Goal: Information Seeking & Learning: Learn about a topic

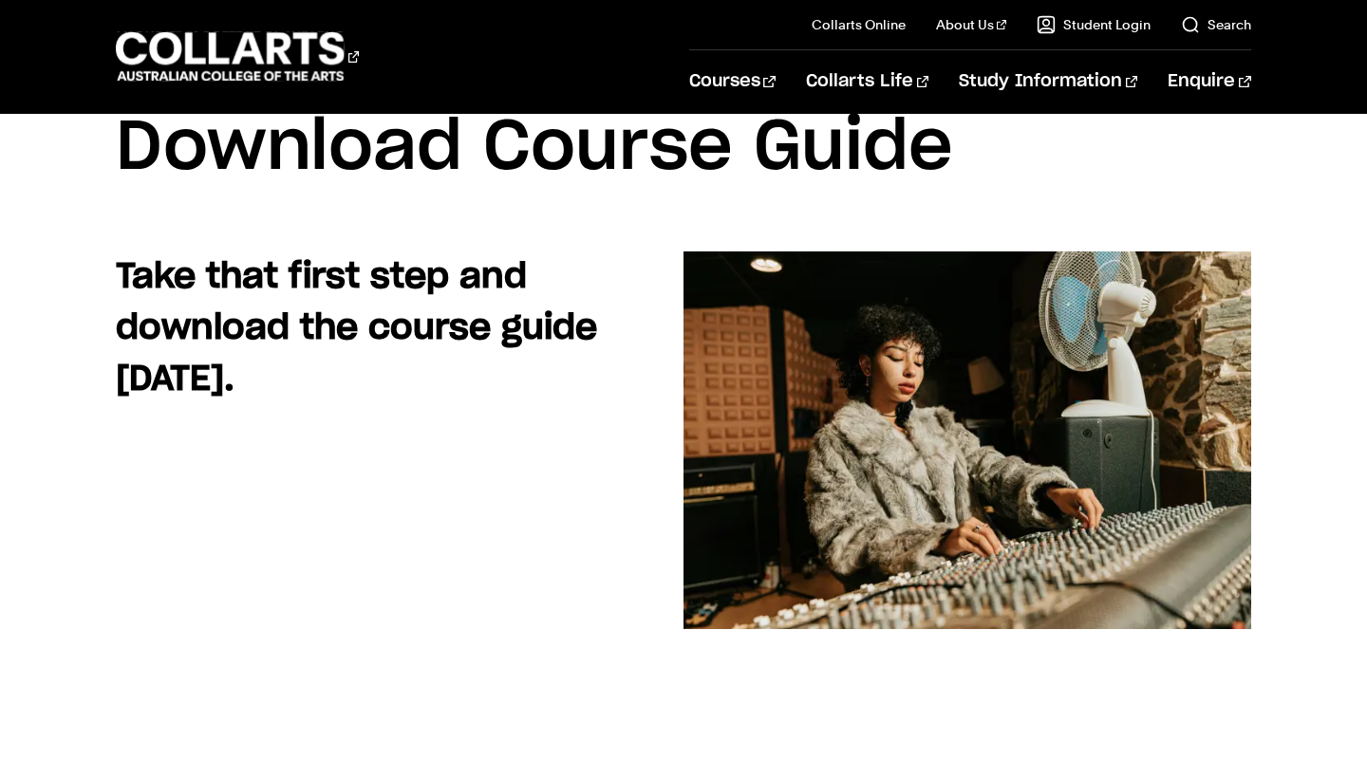
scroll to position [82, 0]
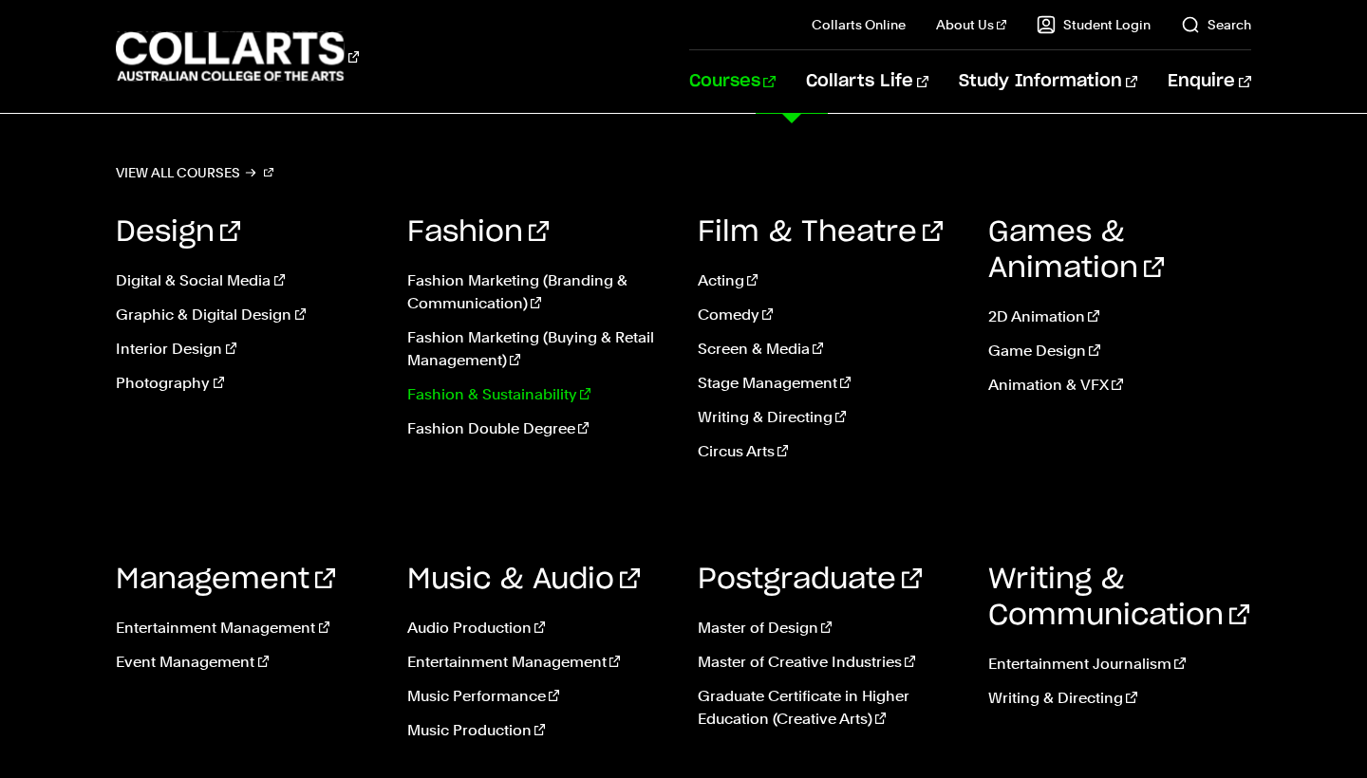
click at [492, 399] on link "Fashion & Sustainability" at bounding box center [538, 395] width 262 height 23
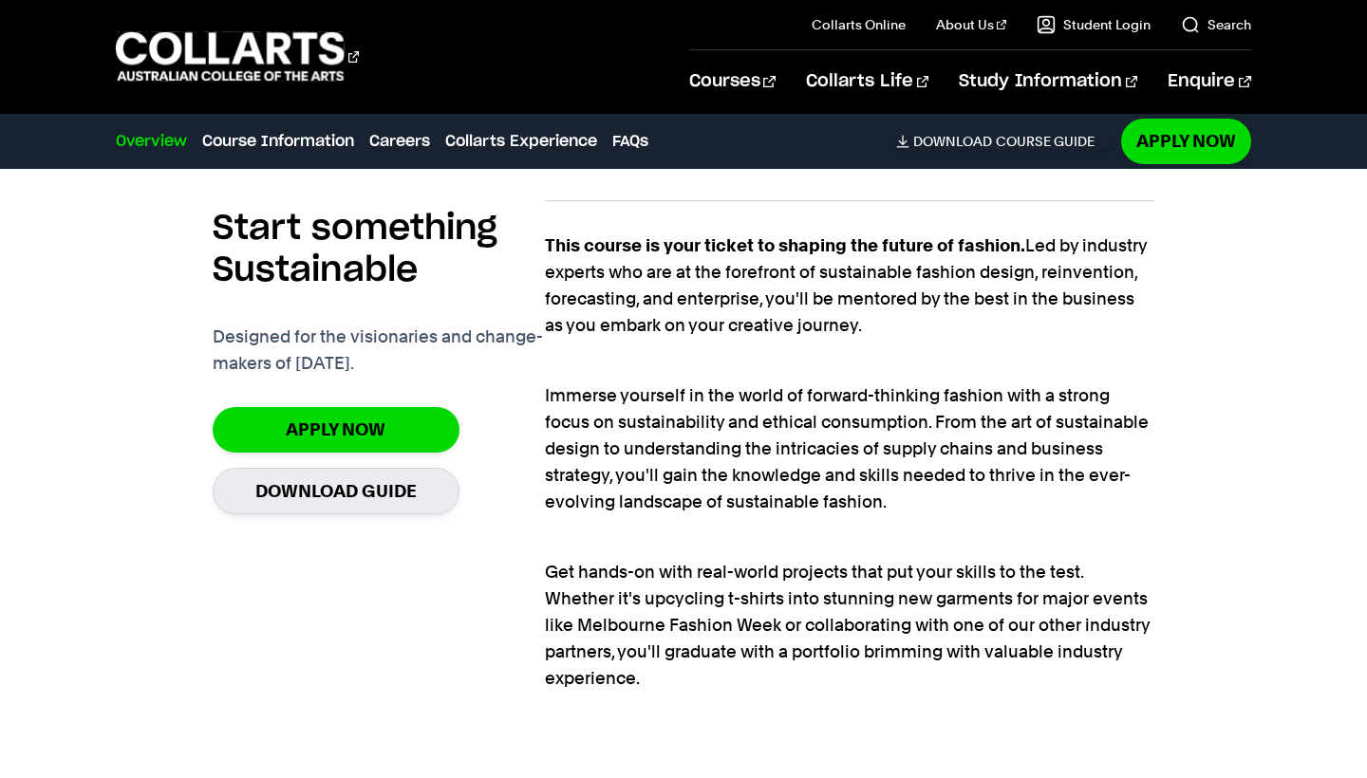
scroll to position [1284, 0]
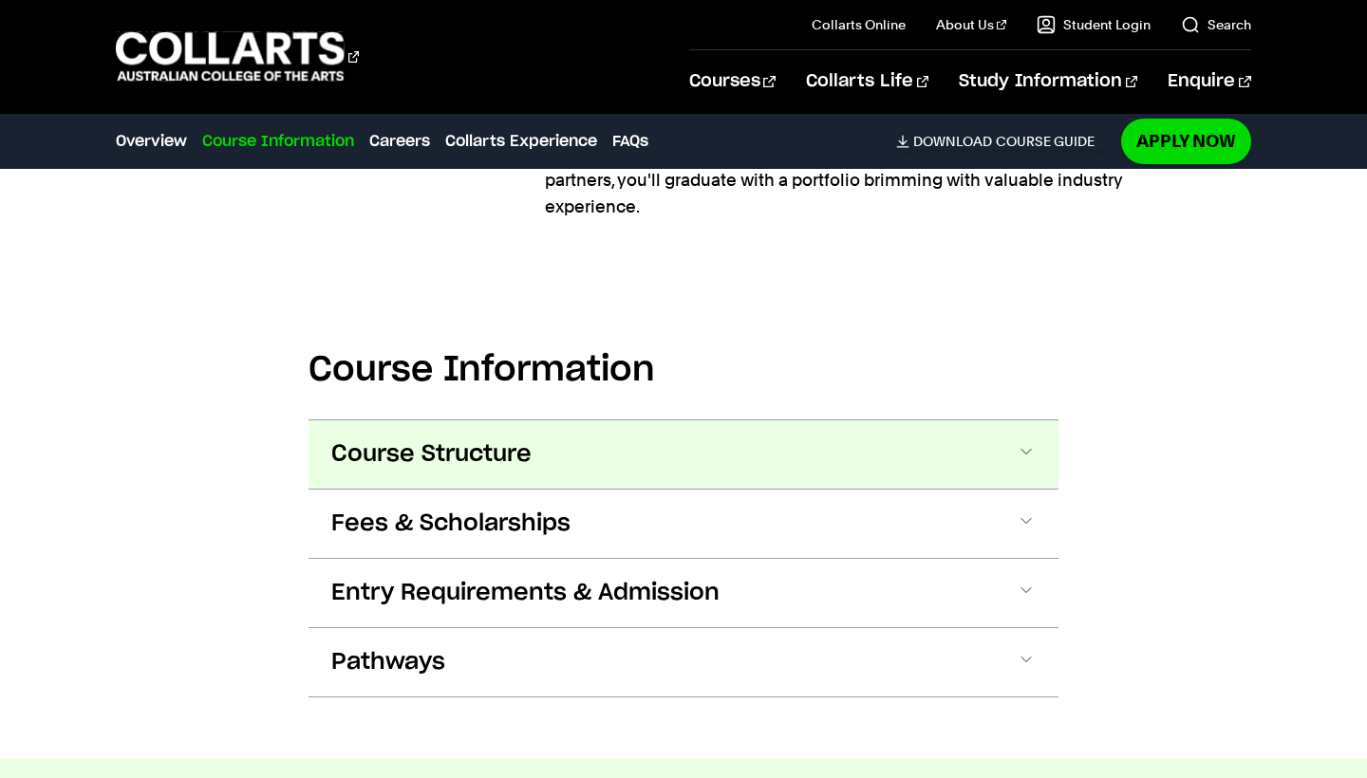
click at [690, 451] on button "Course Structure" at bounding box center [684, 455] width 750 height 68
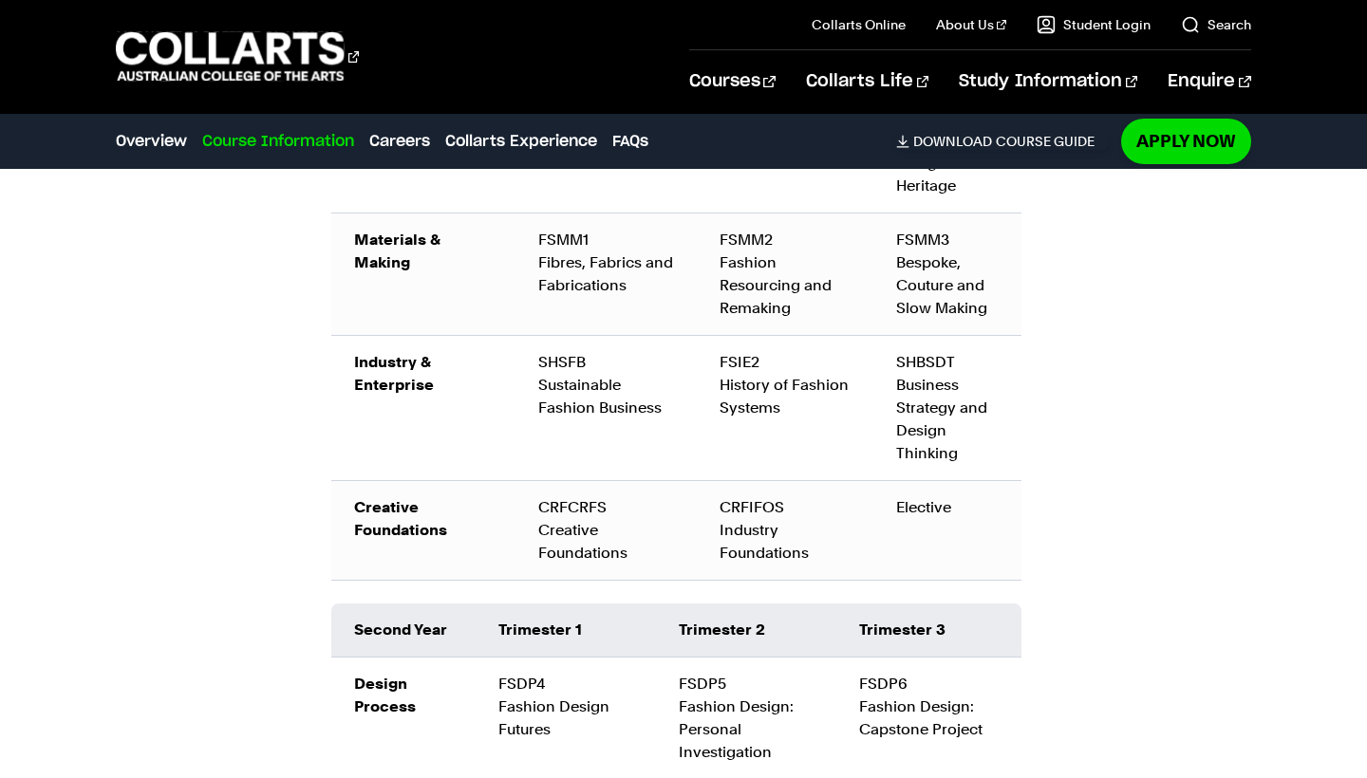
scroll to position [2409, 1]
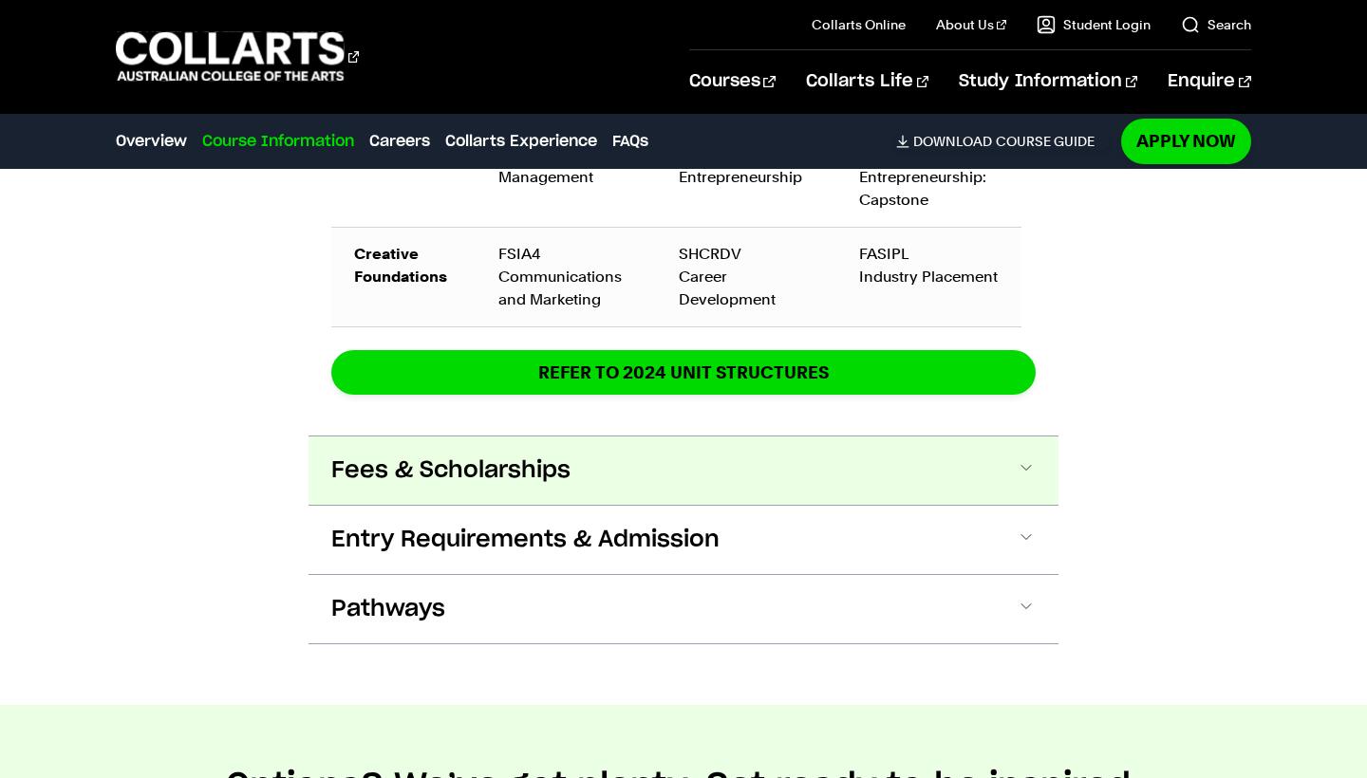
click at [659, 477] on button "Fees & Scholarships" at bounding box center [684, 471] width 750 height 68
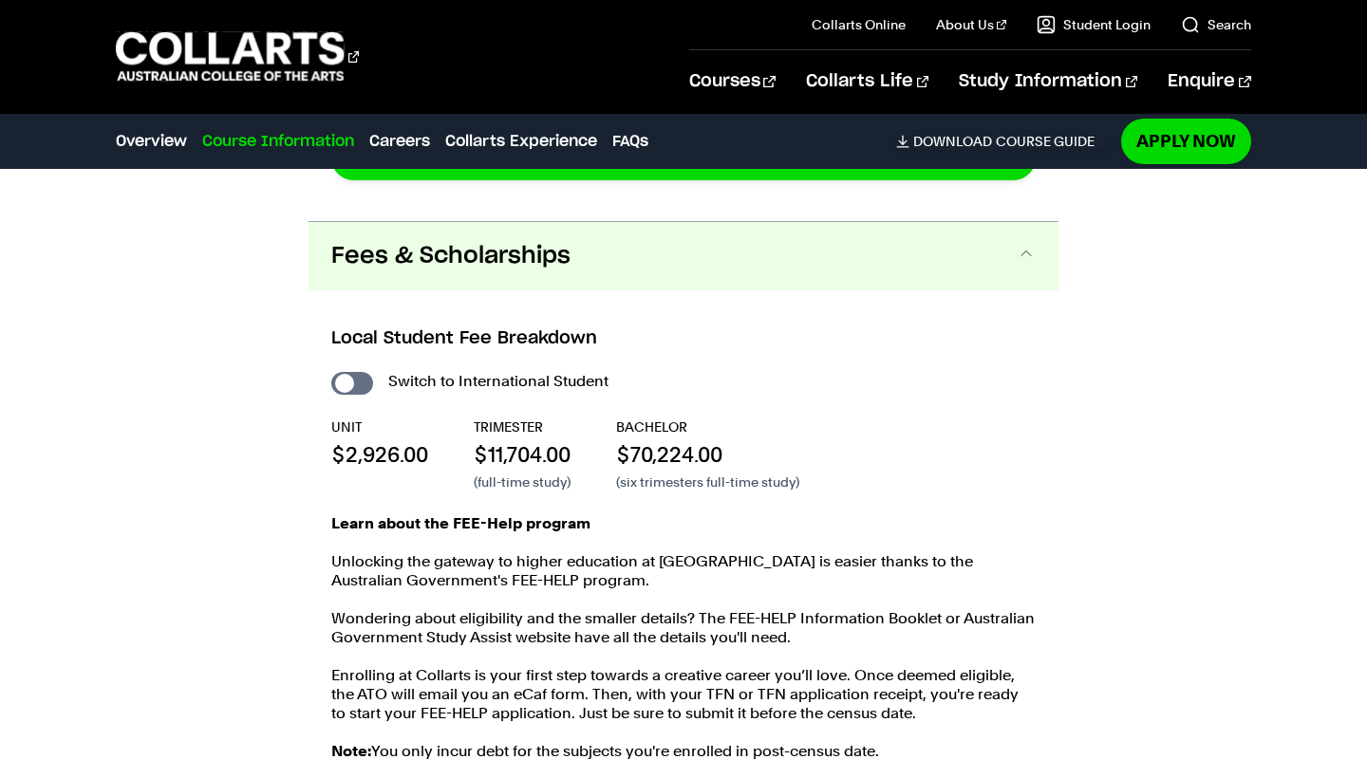
scroll to position [3403, 0]
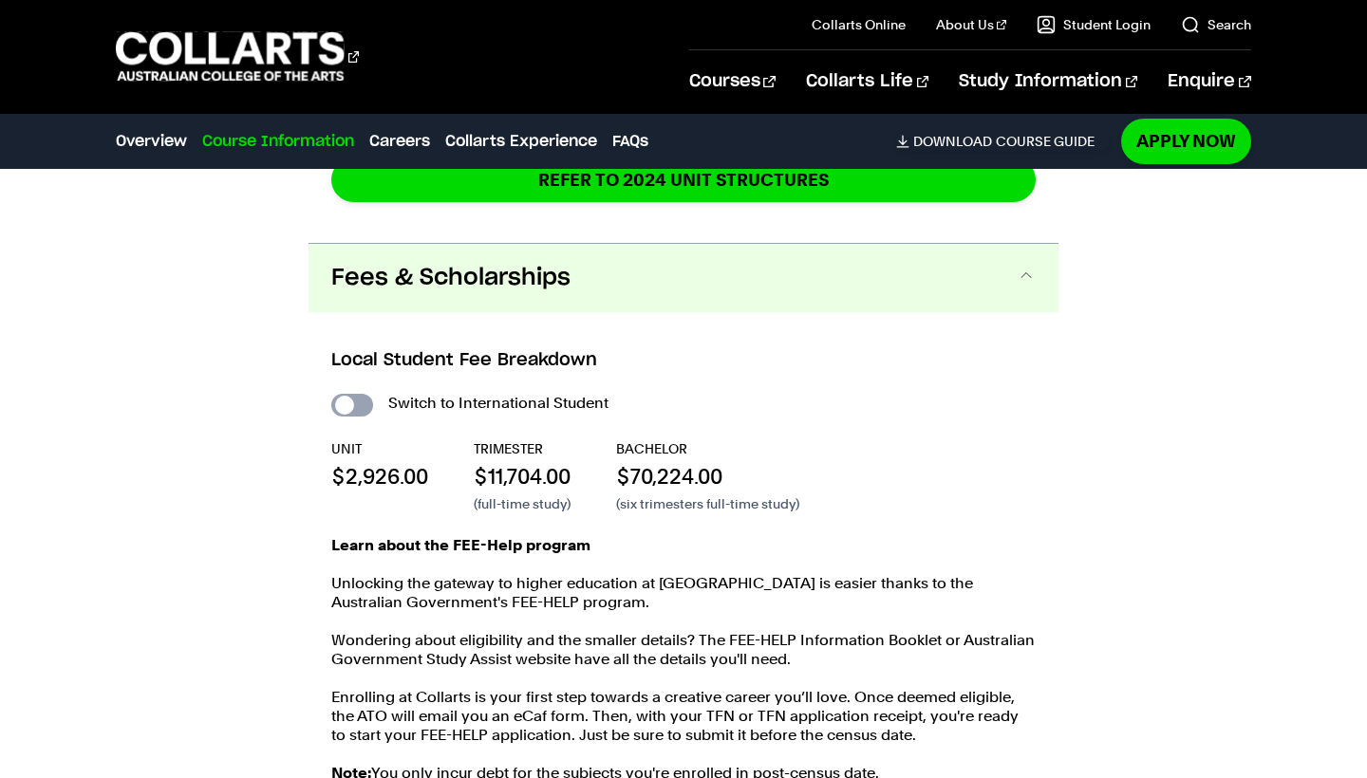
click at [349, 403] on input "International Student" at bounding box center [352, 405] width 42 height 23
checkbox input "true"
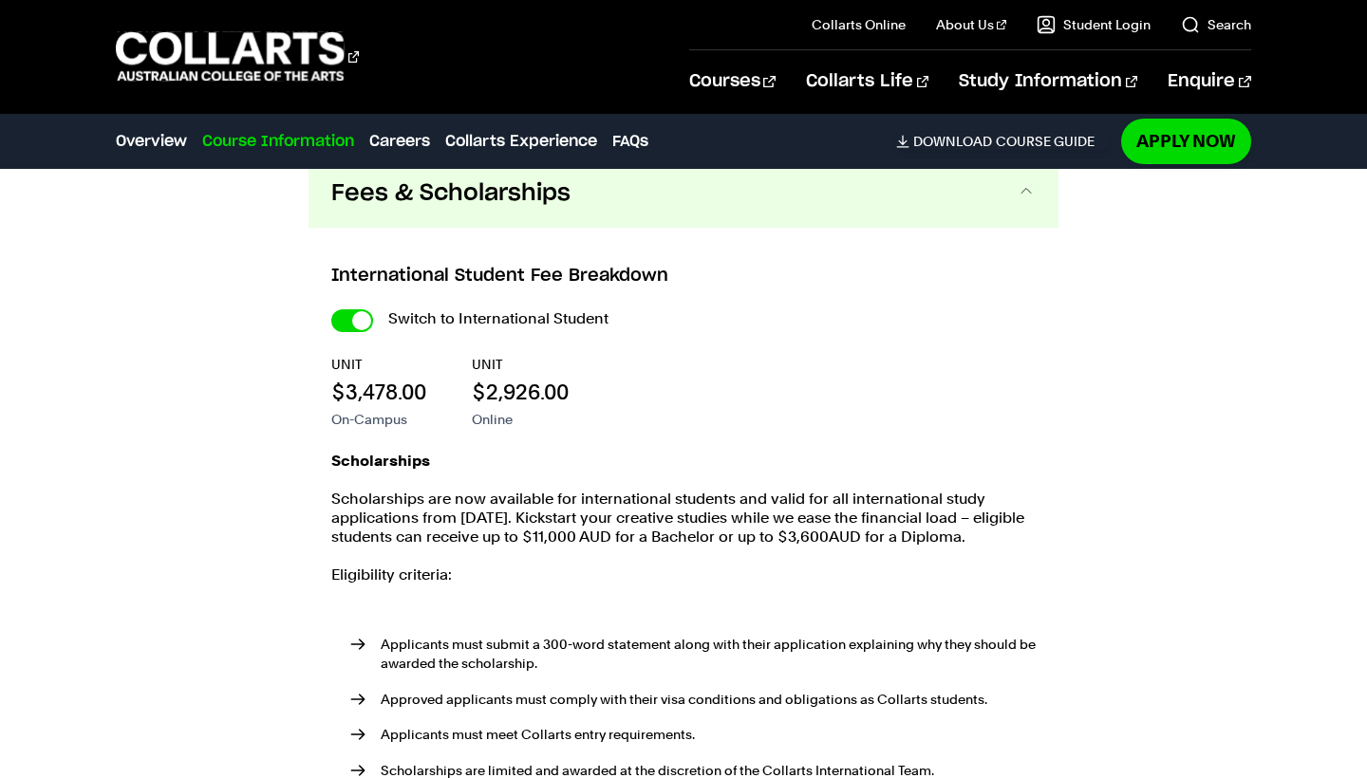
scroll to position [4033, 0]
click at [0, 0] on input "International Student" at bounding box center [0, 0] width 0 height 0
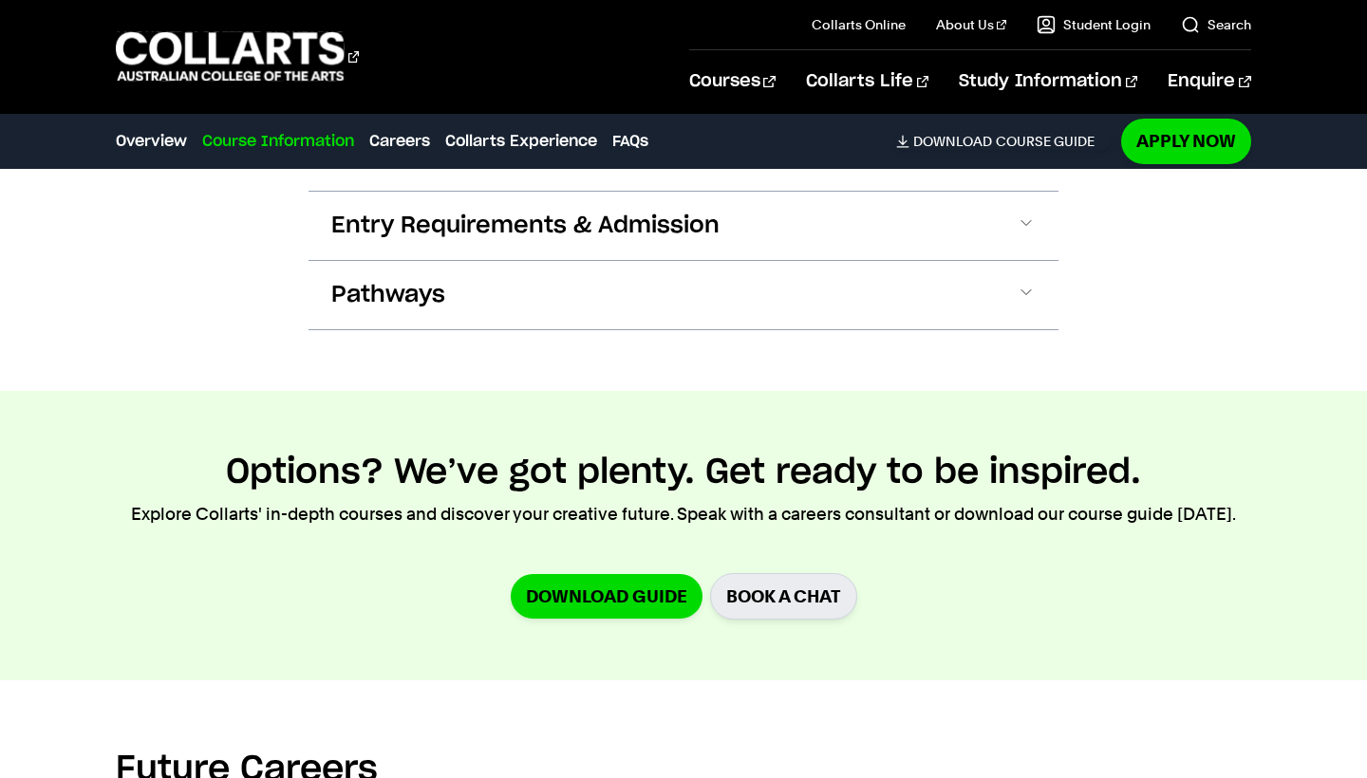
checkbox input "false"
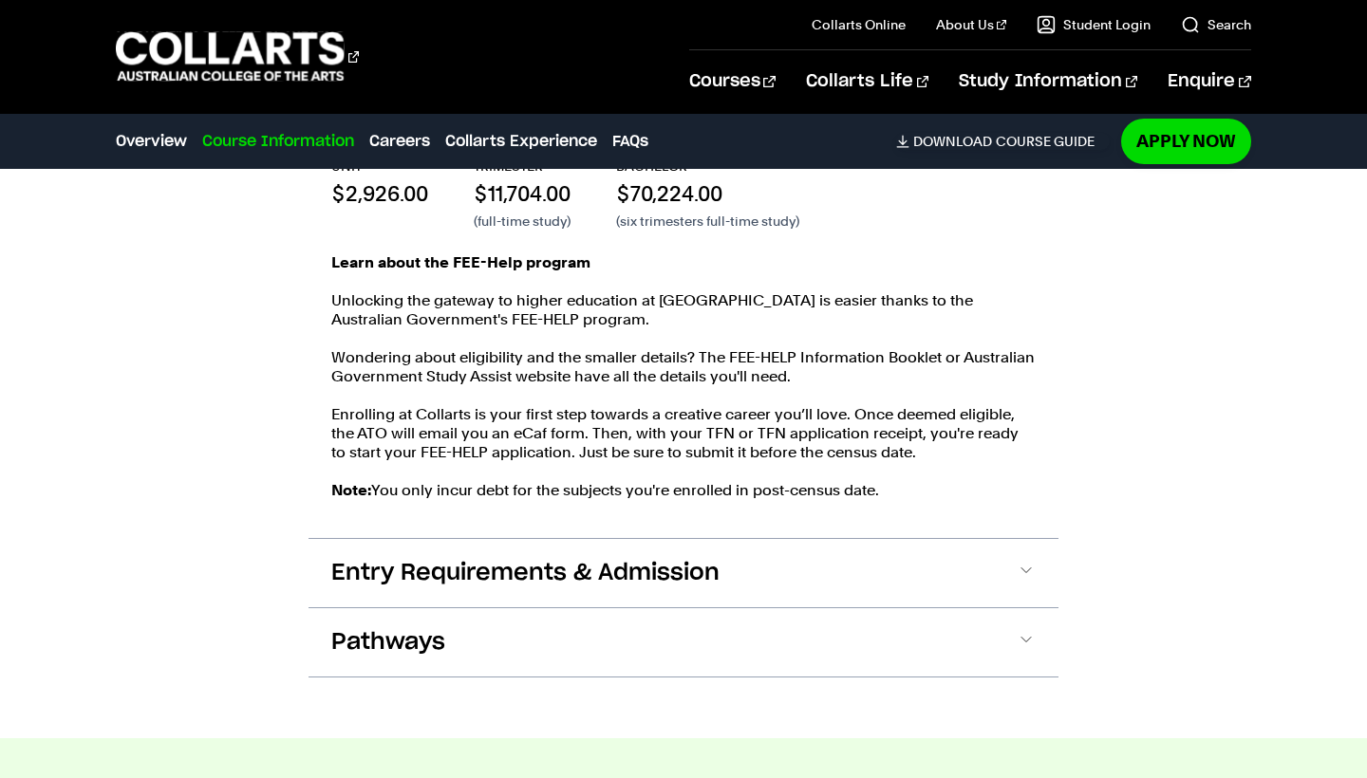
scroll to position [3688, 0]
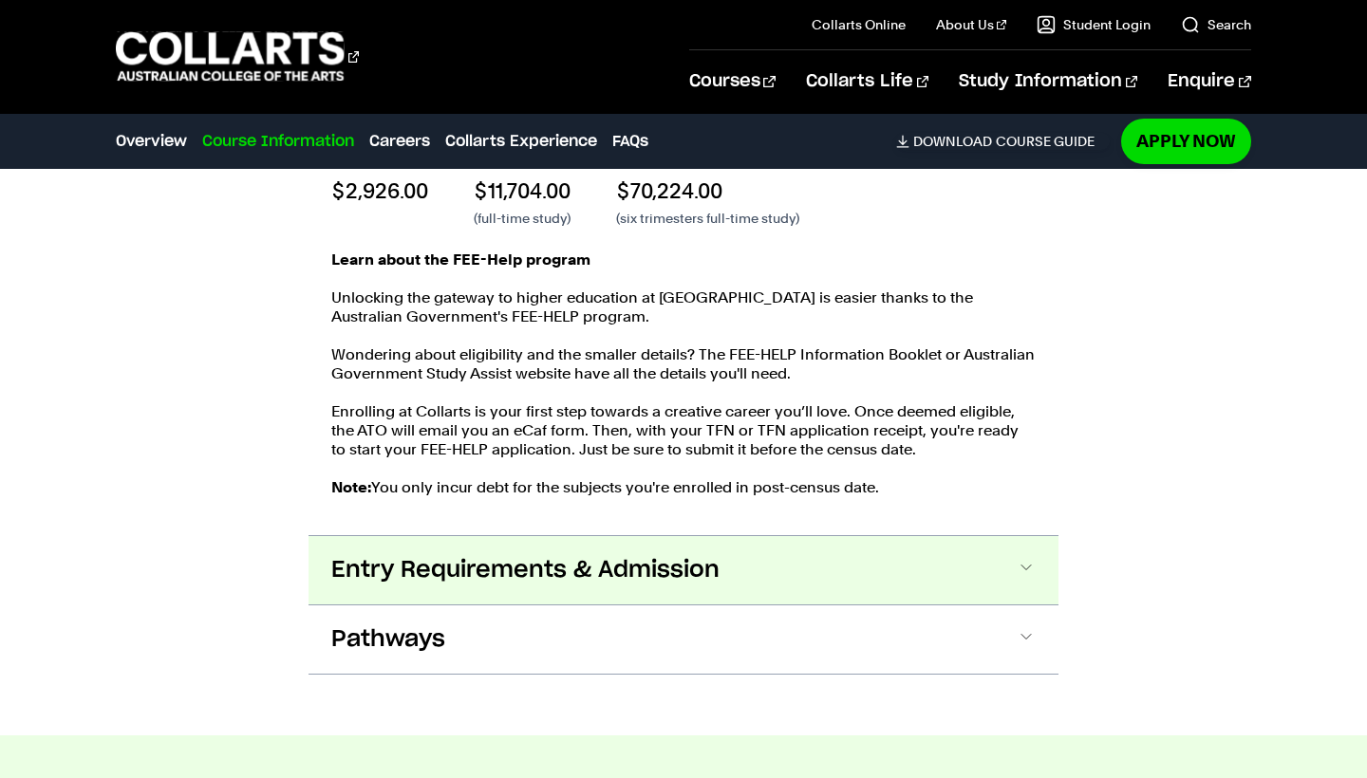
click at [989, 573] on button "Entry Requirements & Admission" at bounding box center [684, 570] width 750 height 68
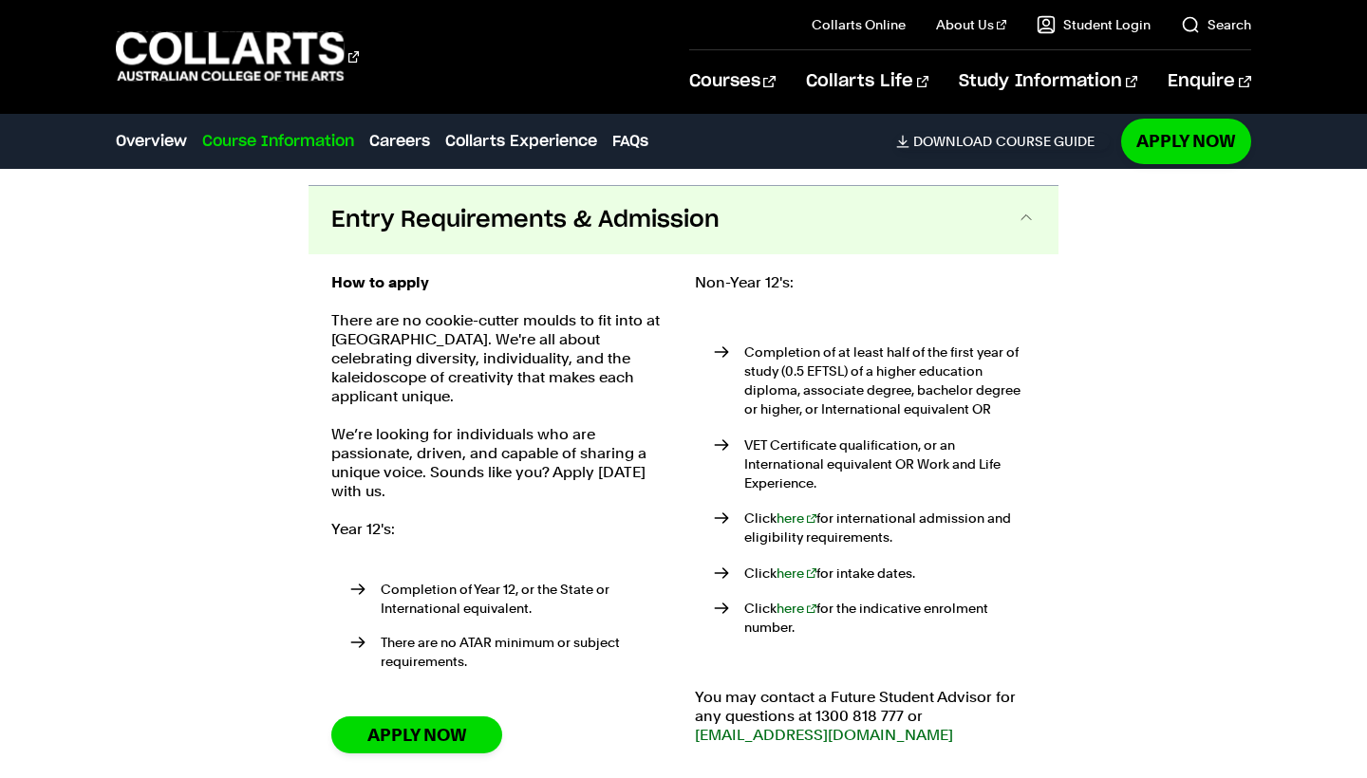
scroll to position [4035, 0]
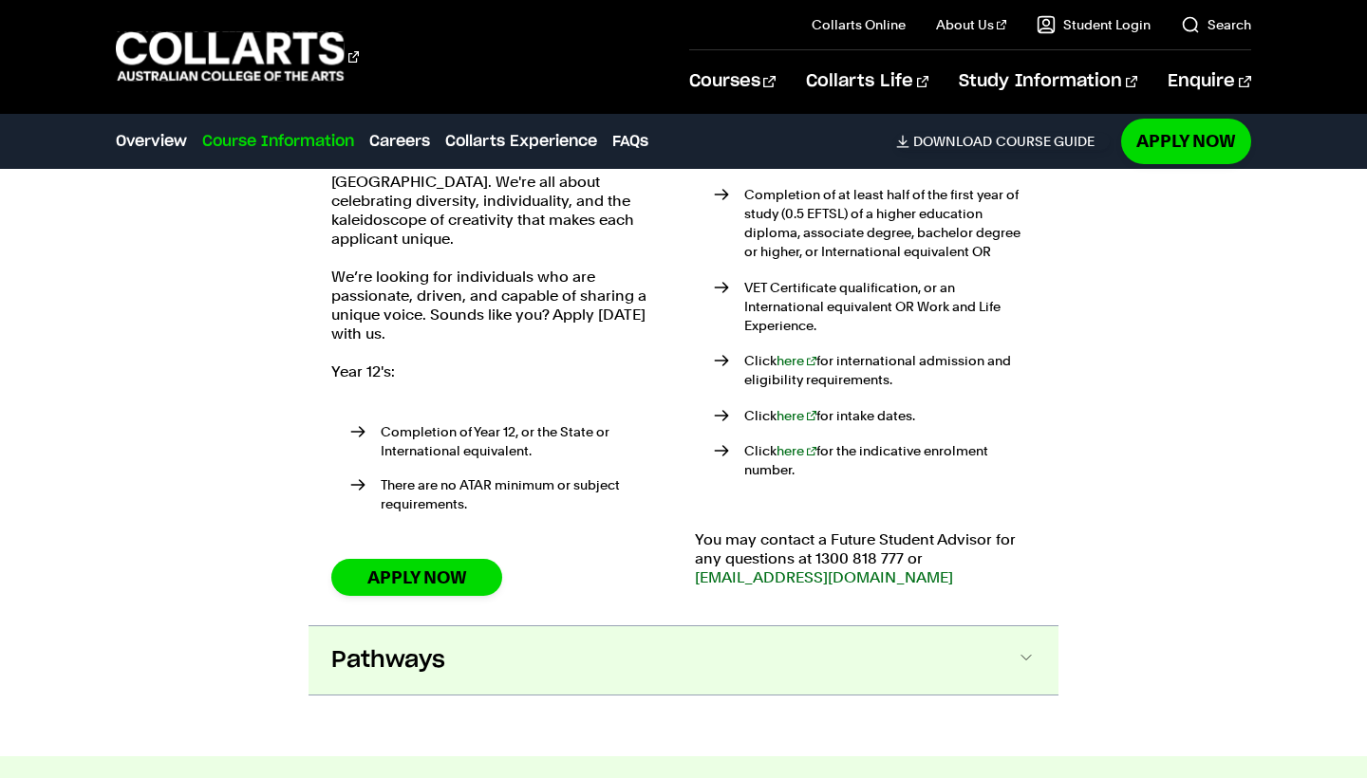
click at [701, 664] on button "Pathways" at bounding box center [684, 661] width 750 height 68
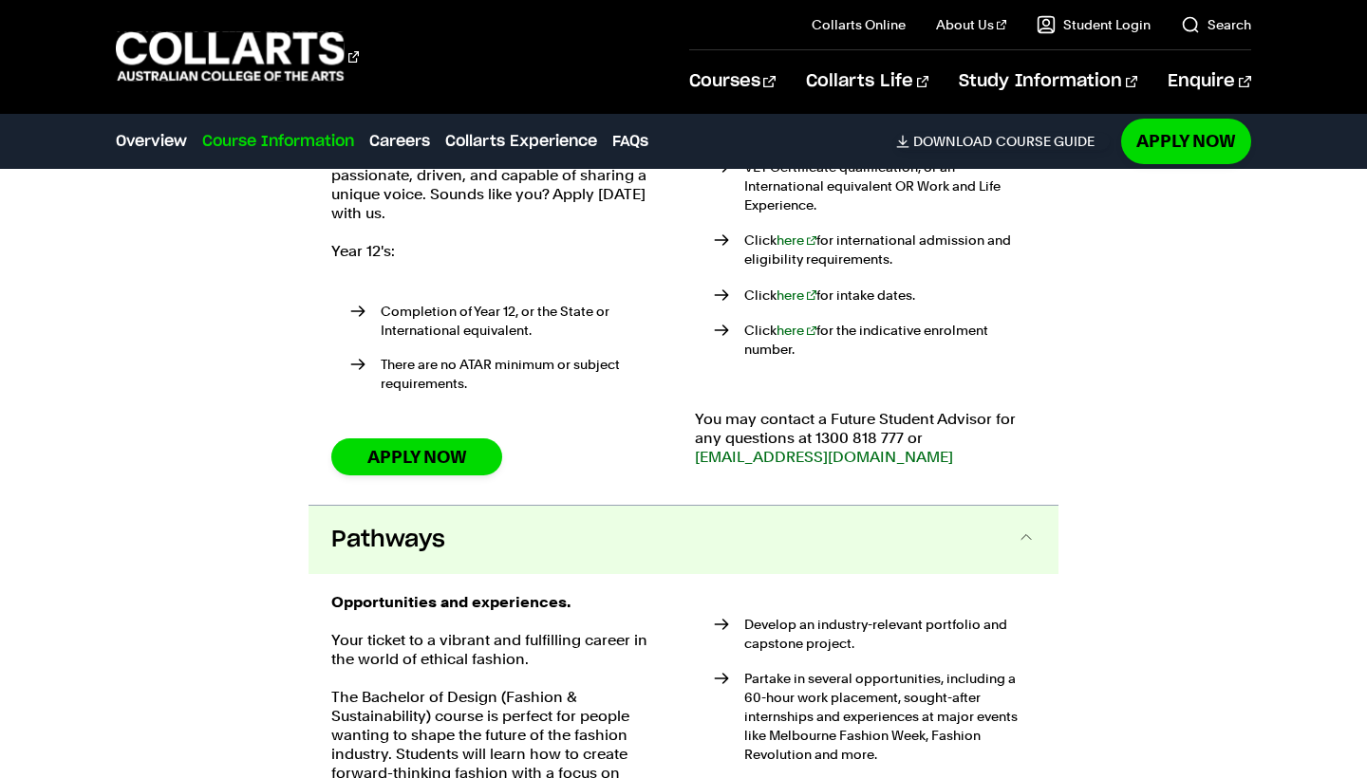
scroll to position [4311, 0]
